Goal: Information Seeking & Learning: Learn about a topic

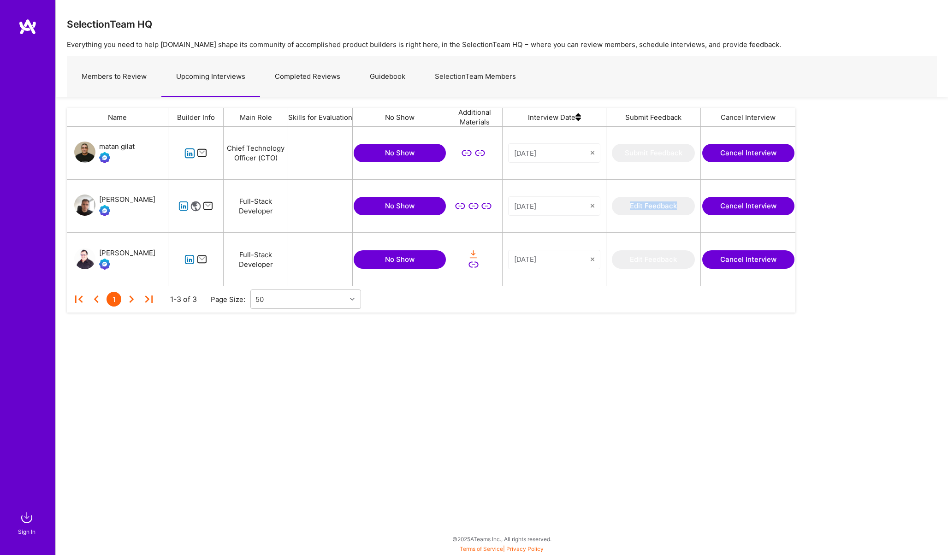
scroll to position [159, 728]
click at [28, 518] on img at bounding box center [27, 517] width 18 height 18
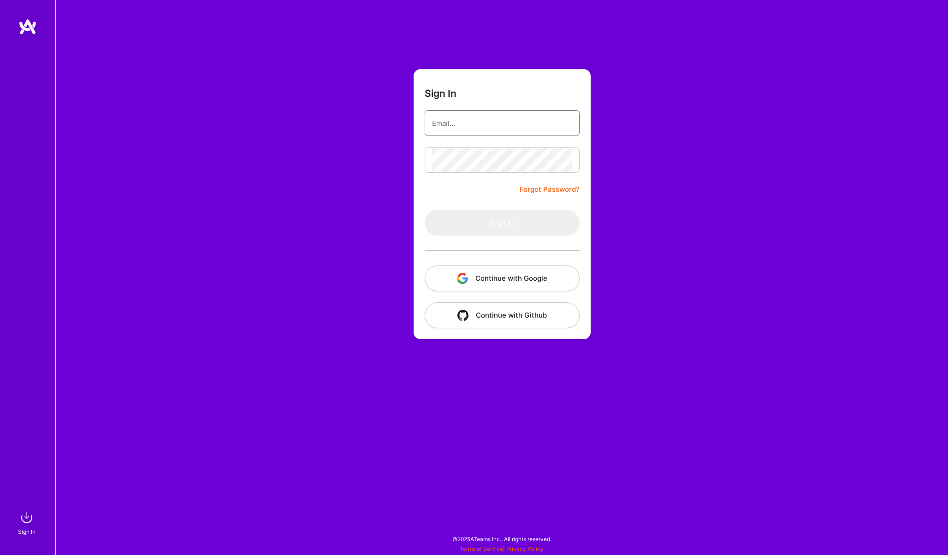
type input "p-bochenek@outlook.com"
click at [457, 214] on button "Sign In" at bounding box center [501, 223] width 155 height 26
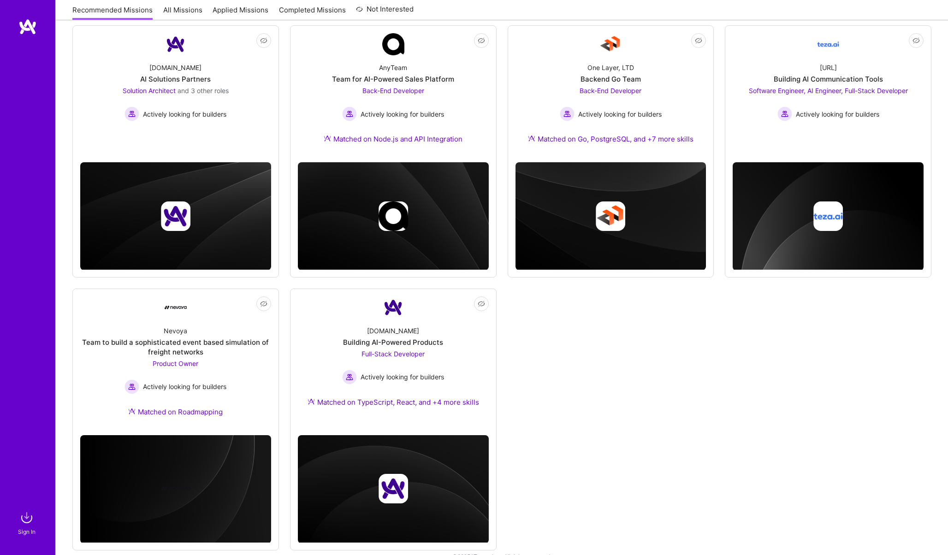
scroll to position [139, 0]
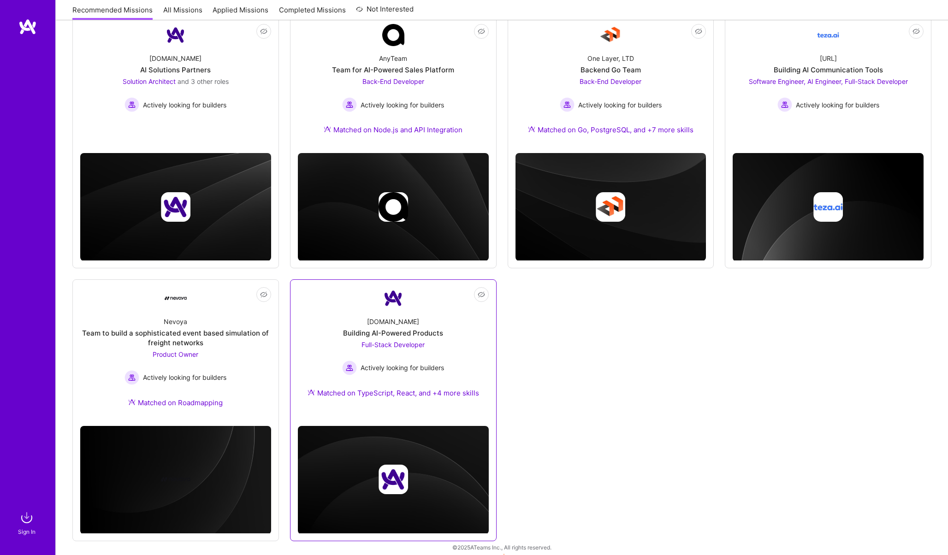
click at [322, 318] on div "A.Team Building AI-Powered Products Full-Stack Developer Actively looking for b…" at bounding box center [393, 359] width 191 height 100
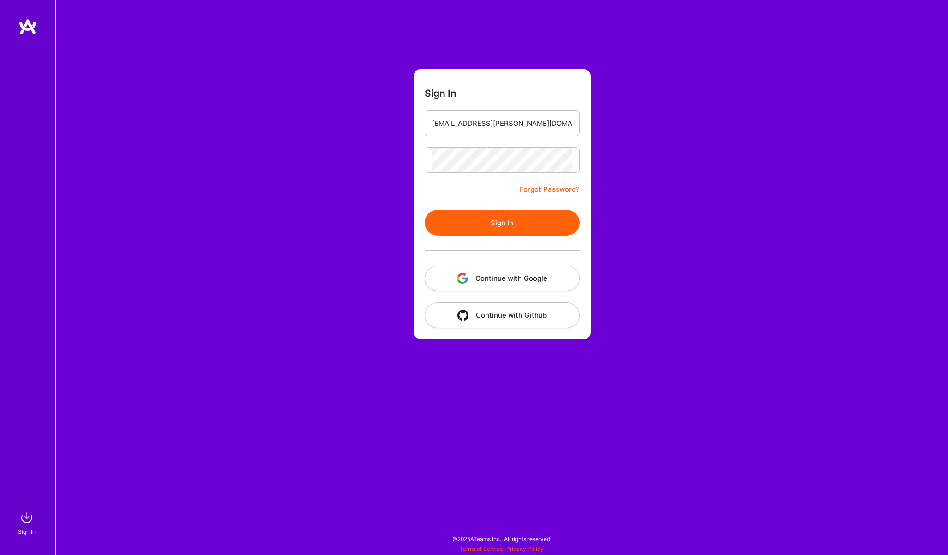
click at [457, 216] on button "Sign In" at bounding box center [501, 223] width 155 height 26
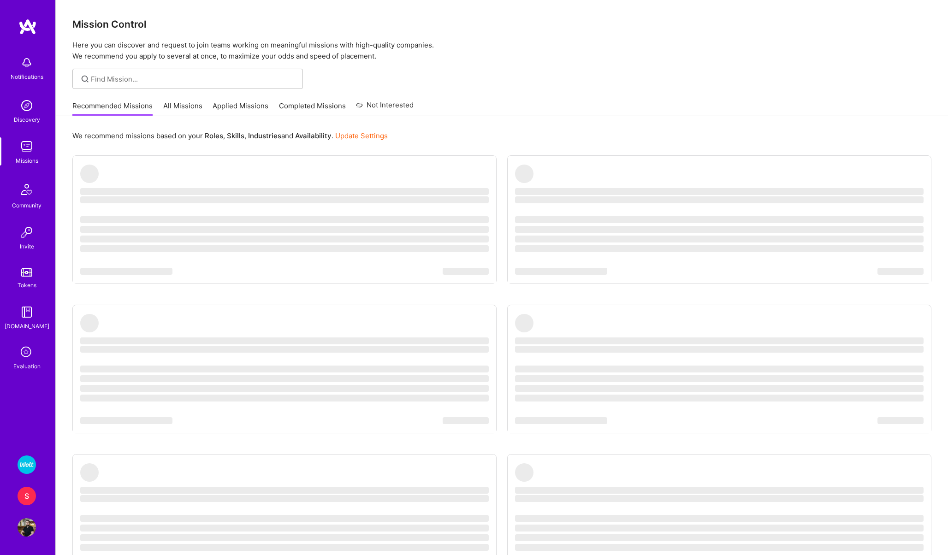
scroll to position [83, 0]
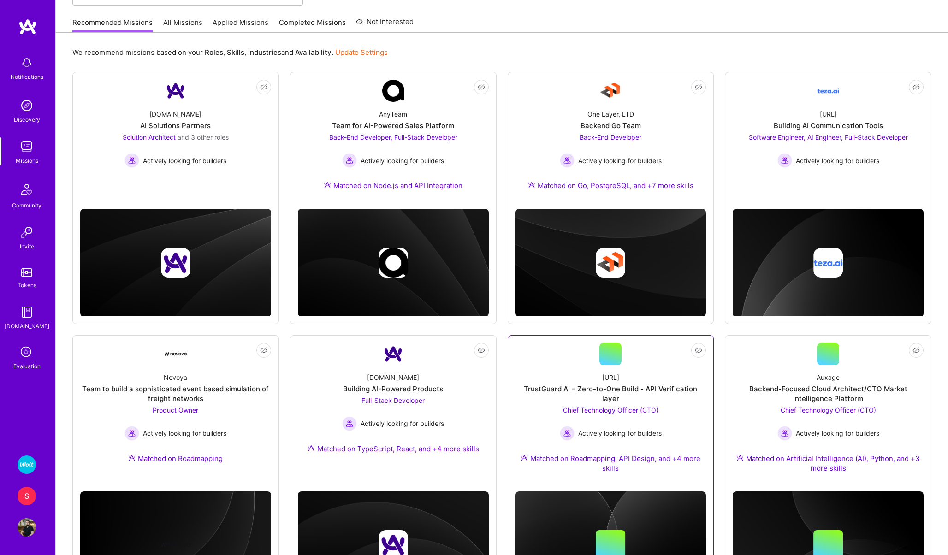
click at [664, 363] on link "Not Interested [URL] TrustGuard AI – Zero-to-One Build - API Verification layer…" at bounding box center [610, 413] width 191 height 141
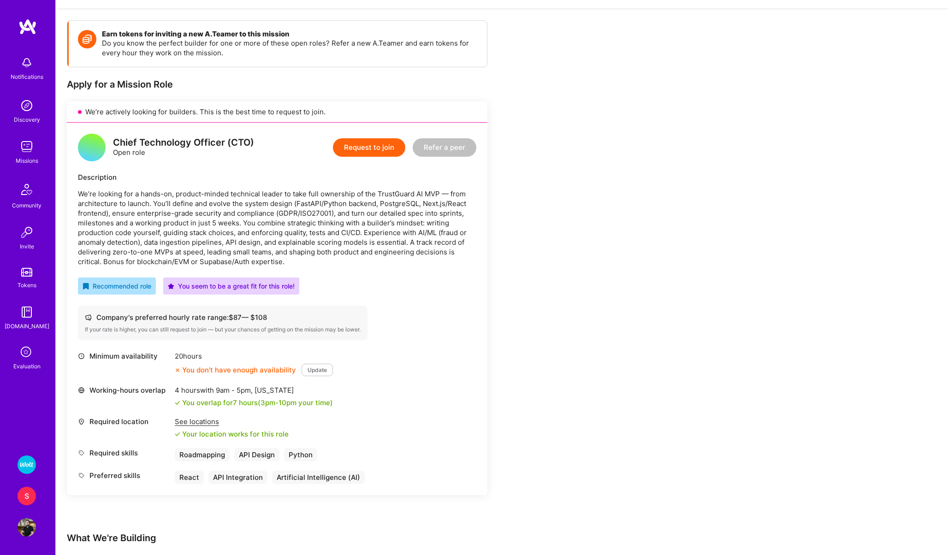
scroll to position [150, 0]
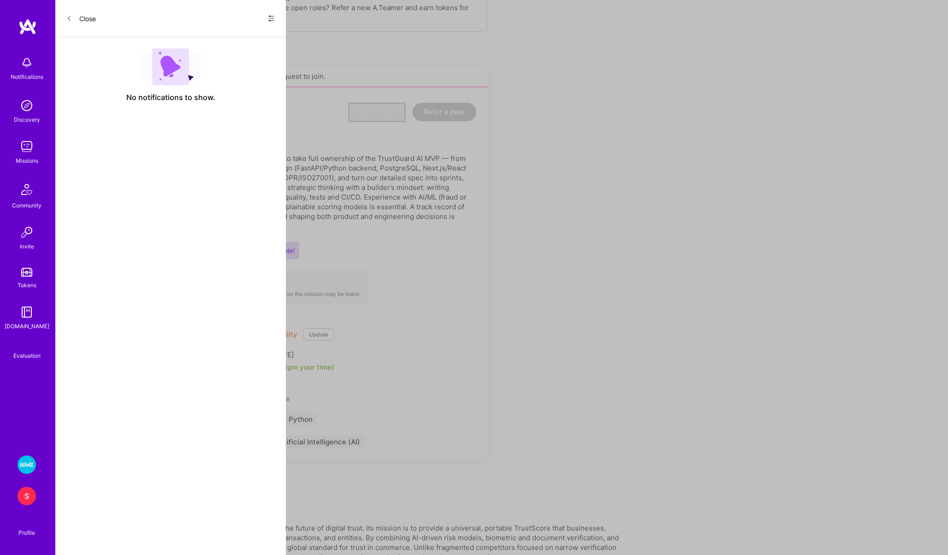
scroll to position [83, 0]
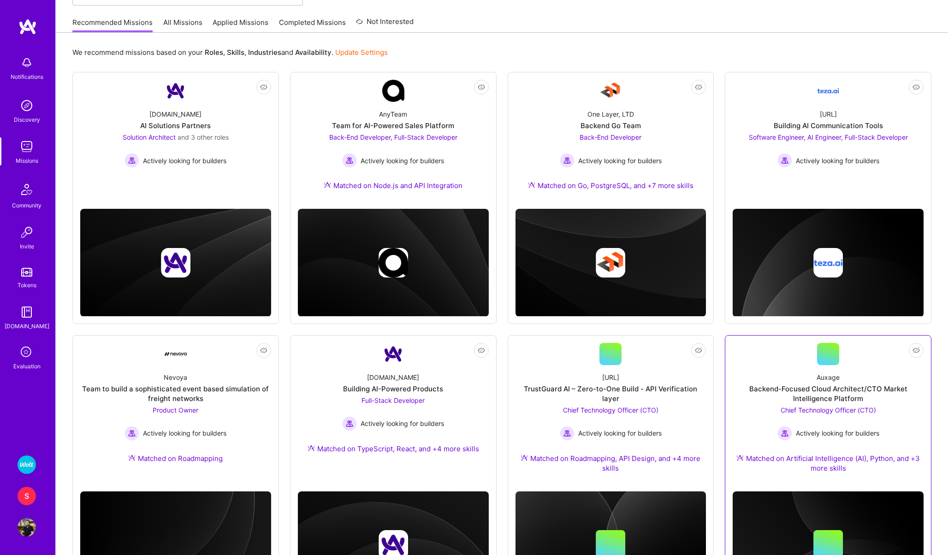
click at [769, 362] on link "Not Interested Auxage Backend-Focused Cloud Architect/CTO Market Intelligence P…" at bounding box center [827, 413] width 191 height 141
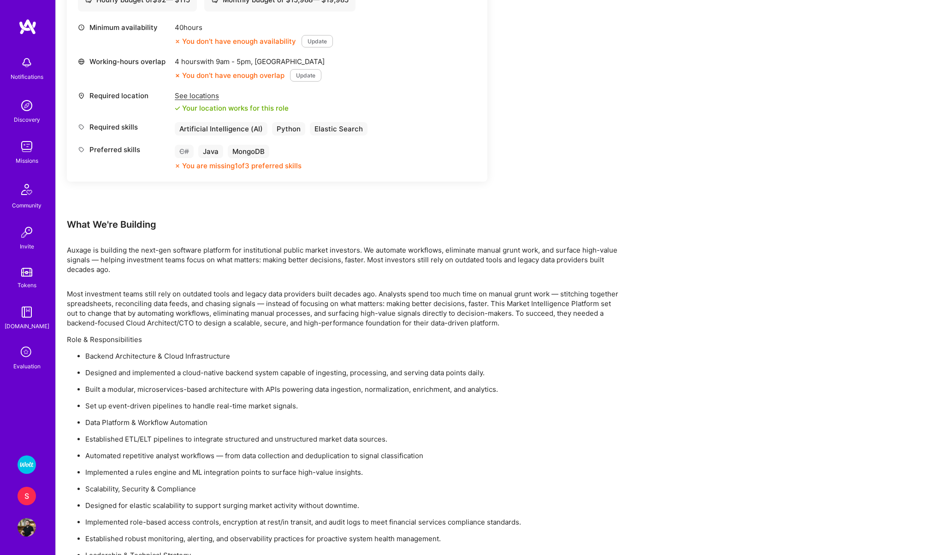
scroll to position [416, 0]
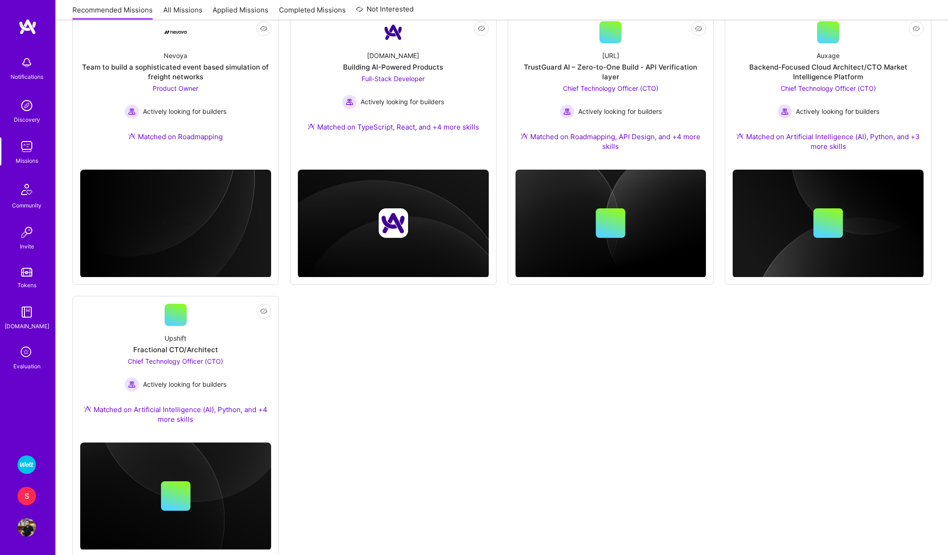
scroll to position [406, 0]
click at [237, 329] on div "Upshift Fractional CTO/Architect Chief Technology Officer (CTO) Actively lookin…" at bounding box center [175, 379] width 191 height 109
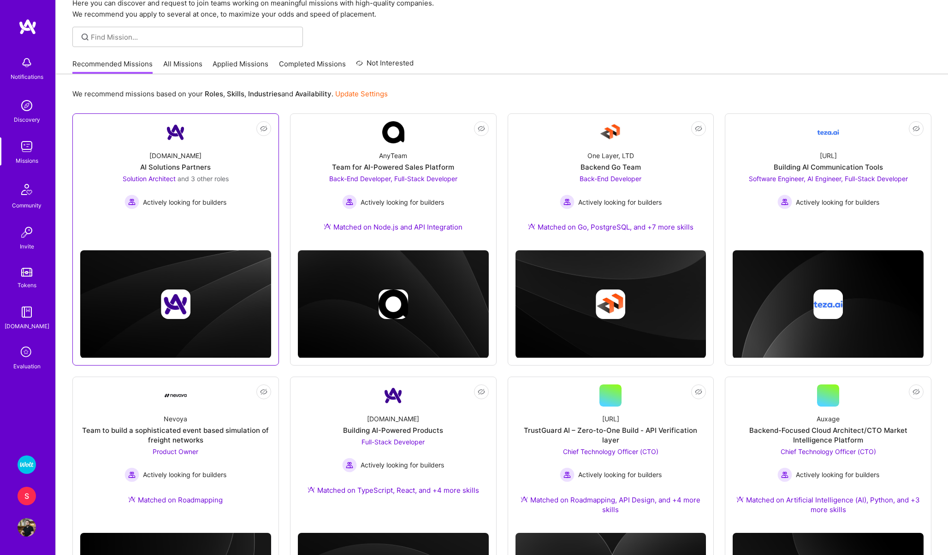
scroll to position [39, 0]
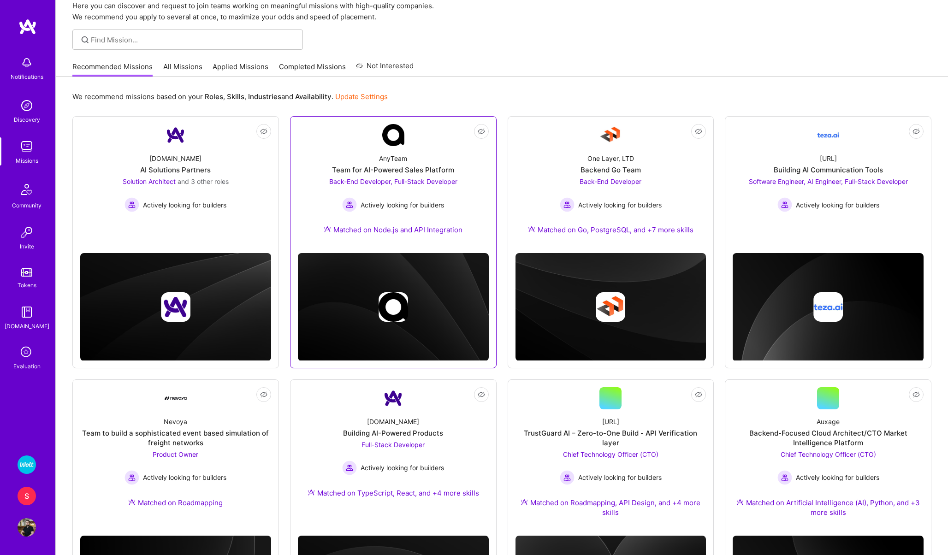
click at [309, 145] on link "Not Interested AnyTeam Team for AI-Powered Sales Platform Back-End Developer, F…" at bounding box center [393, 185] width 191 height 122
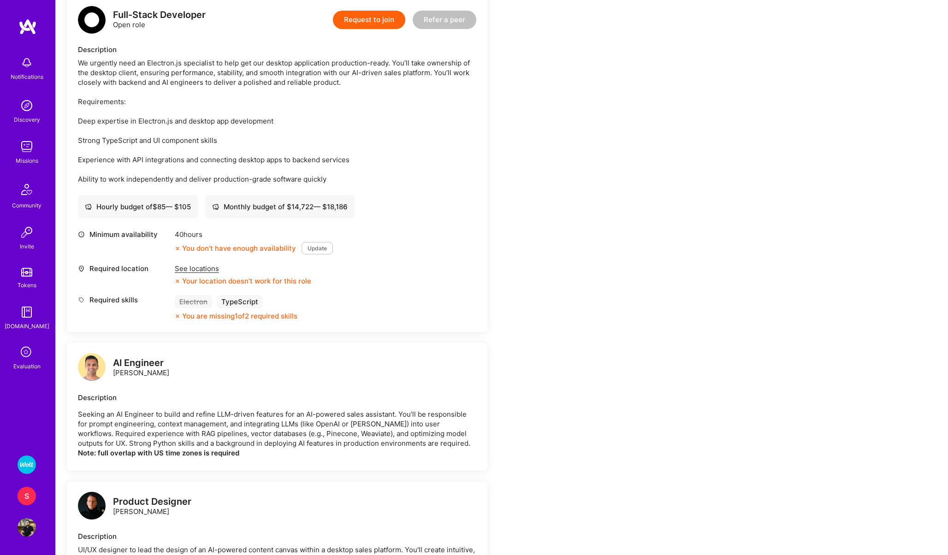
scroll to position [647, 0]
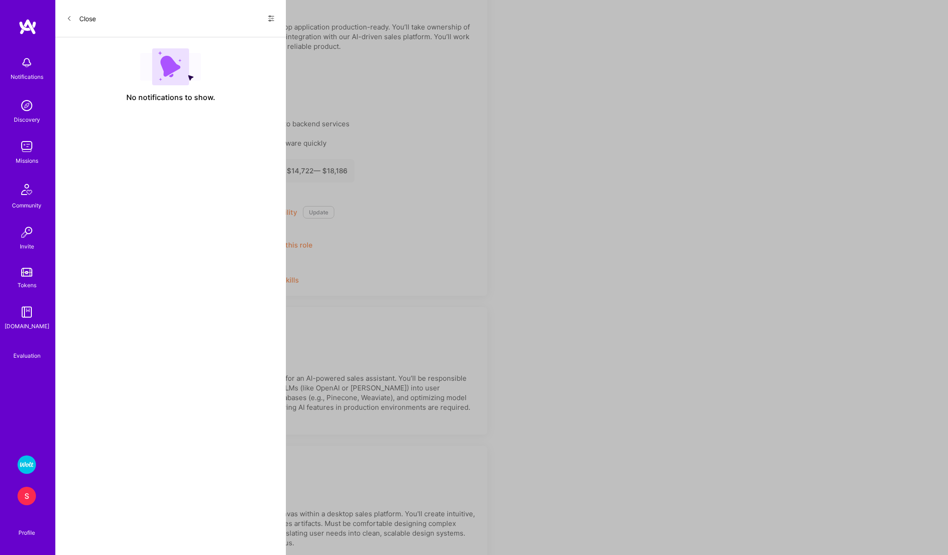
scroll to position [39, 0]
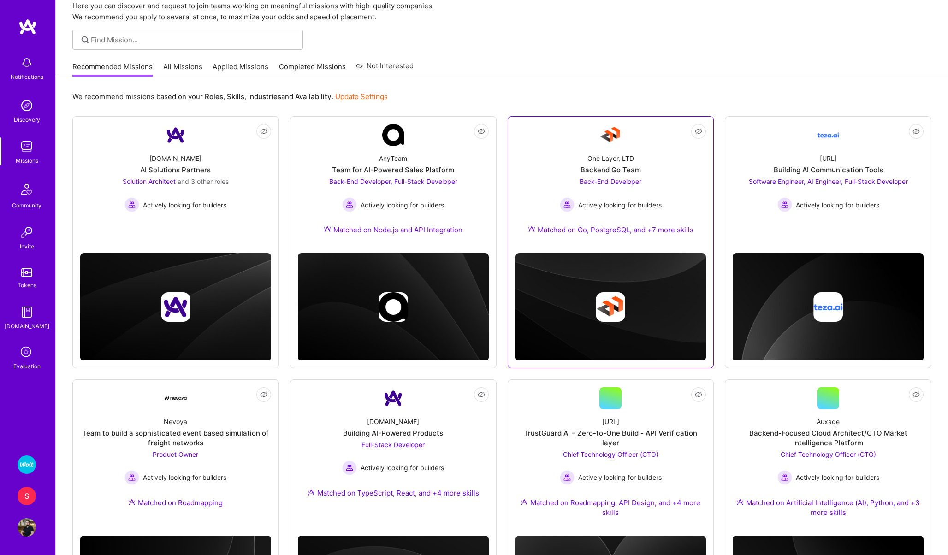
click at [555, 163] on div "One Layer, LTD Backend Go Team Back-End Developer Actively looking for builders…" at bounding box center [610, 196] width 191 height 100
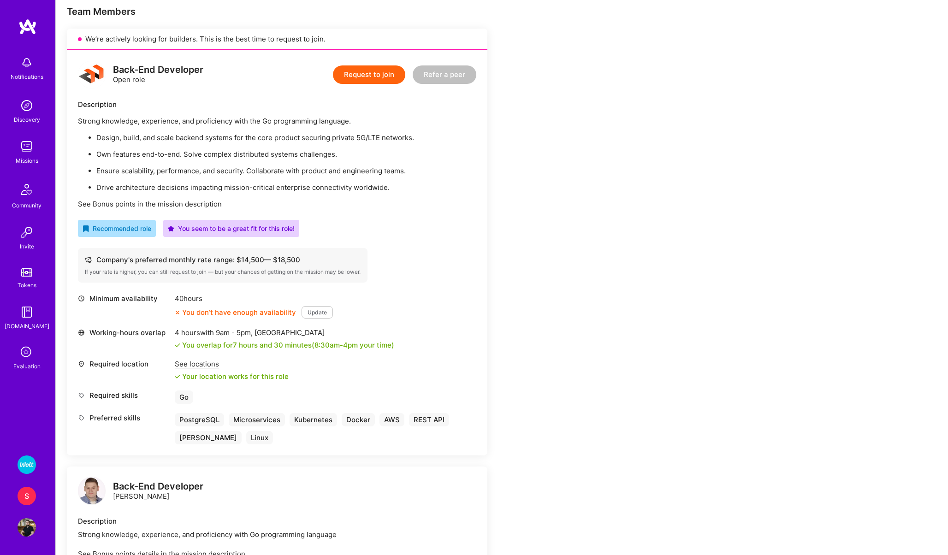
scroll to position [188, 0]
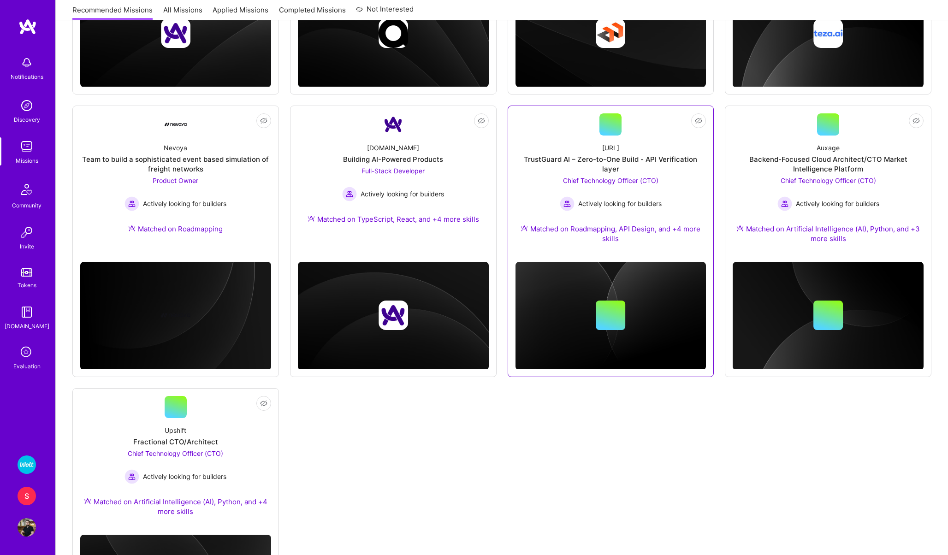
scroll to position [375, 0]
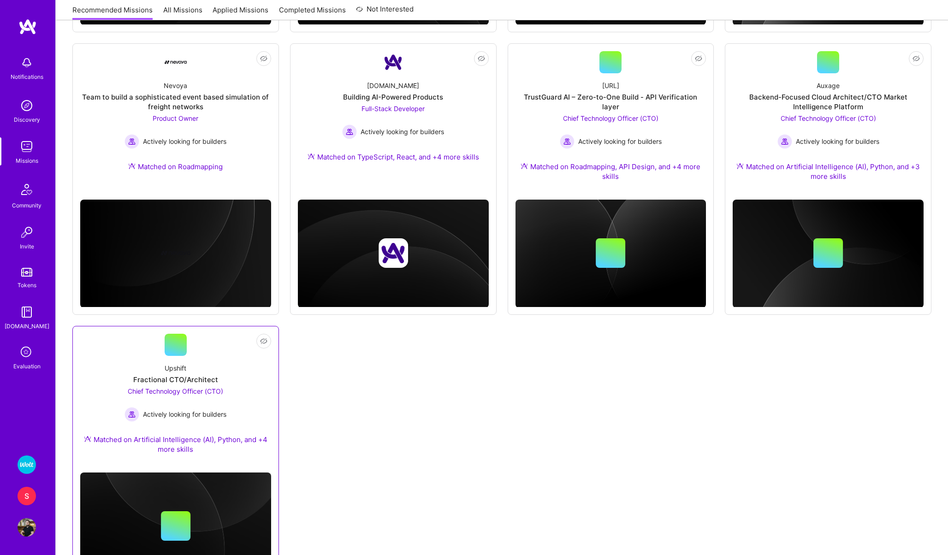
click at [205, 356] on div "Upshift Fractional CTO/Architect Chief Technology Officer (CTO) Actively lookin…" at bounding box center [175, 410] width 191 height 109
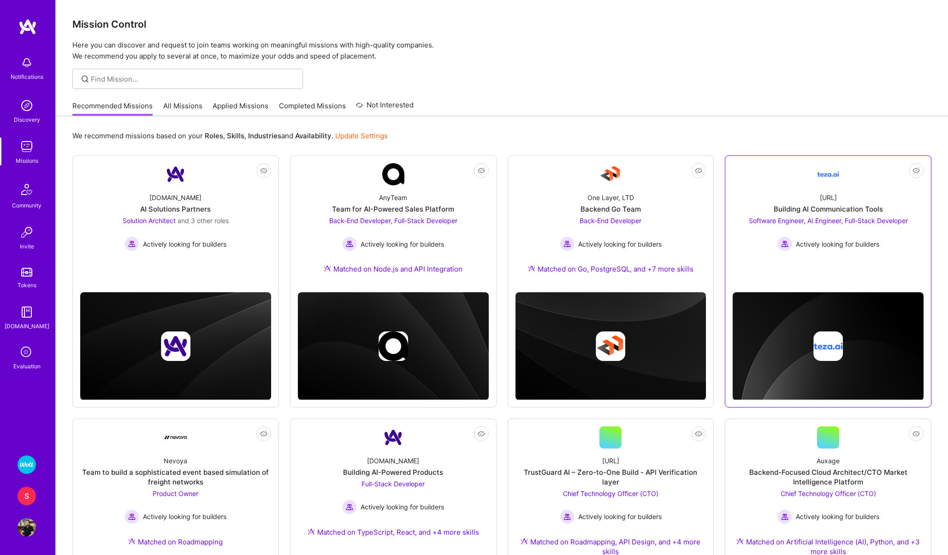
click at [762, 194] on div "[URL] Building AI Communication Tools Software Engineer, AI Engineer, Full-Stac…" at bounding box center [827, 218] width 191 height 66
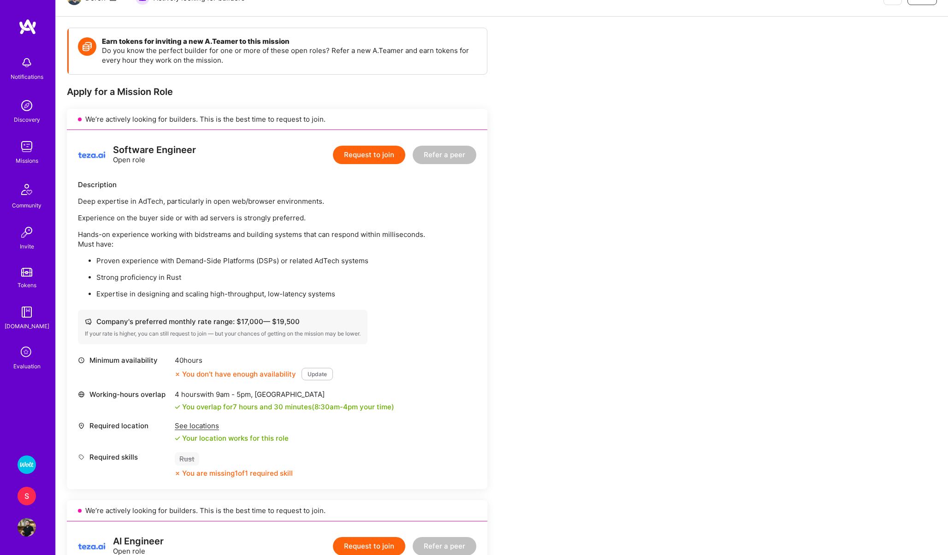
scroll to position [108, 0]
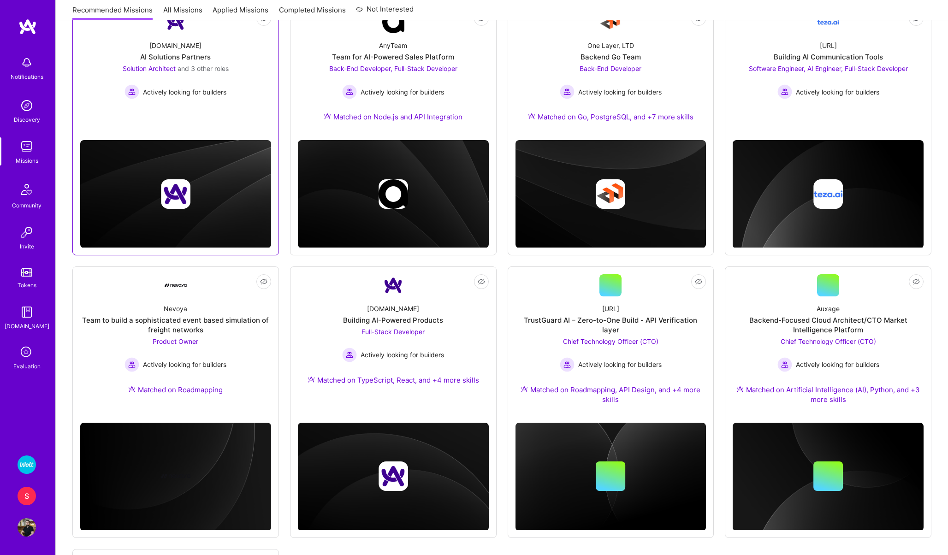
scroll to position [2, 0]
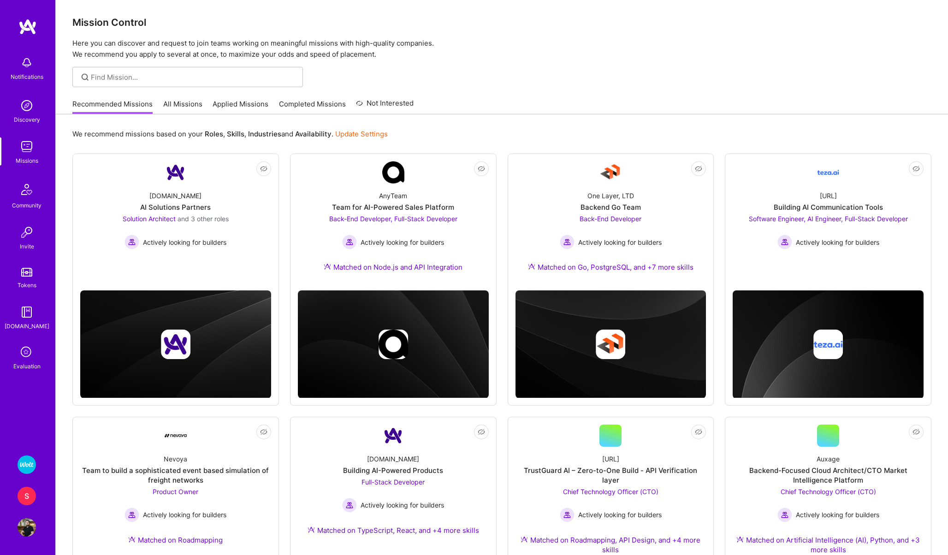
click at [184, 102] on link "All Missions" at bounding box center [182, 106] width 39 height 15
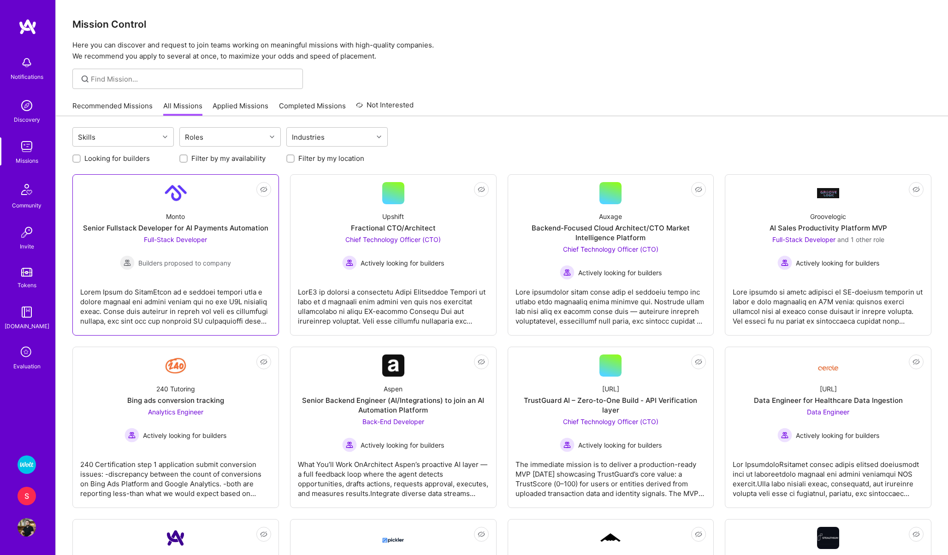
click at [207, 196] on link "Not Interested Monto Senior Fullstack Developer for AI Payments Automation Full…" at bounding box center [175, 255] width 191 height 146
click at [771, 208] on div "Groovelogic AI Sales Productivity Platform MVP Full-Stack Developer and 1 other…" at bounding box center [827, 237] width 191 height 66
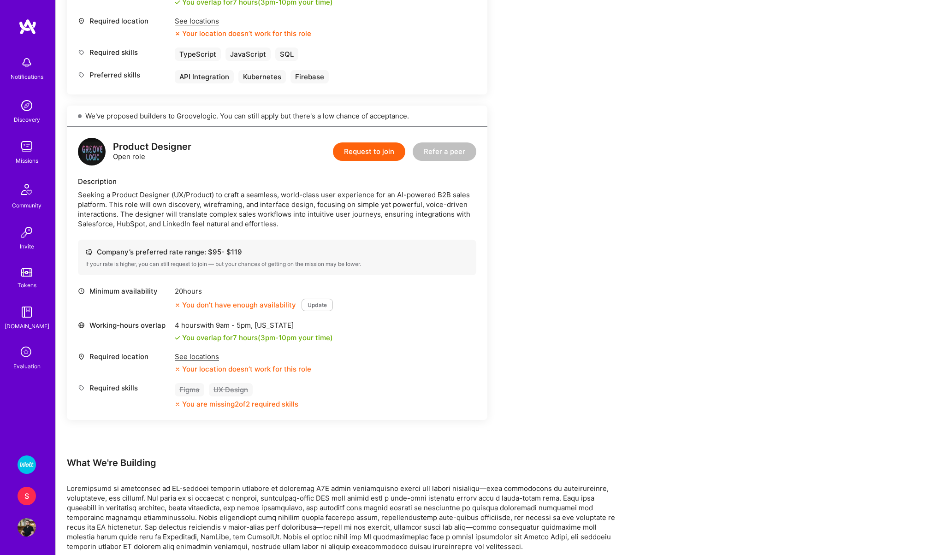
scroll to position [49, 0]
